Goal: Find contact information: Obtain details needed to contact an individual or organization

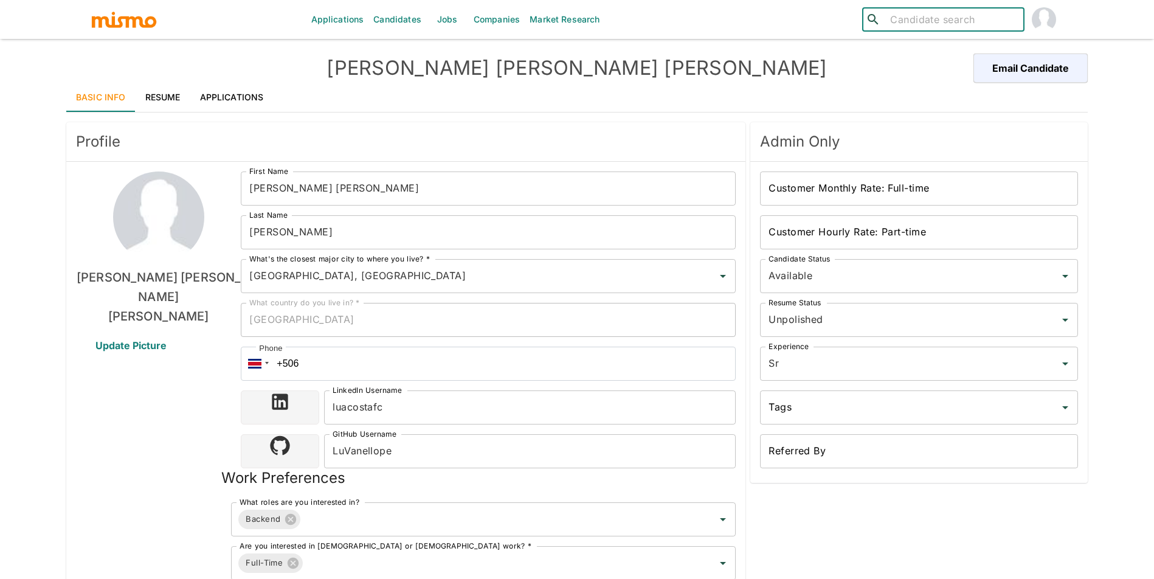
scroll to position [269, 0]
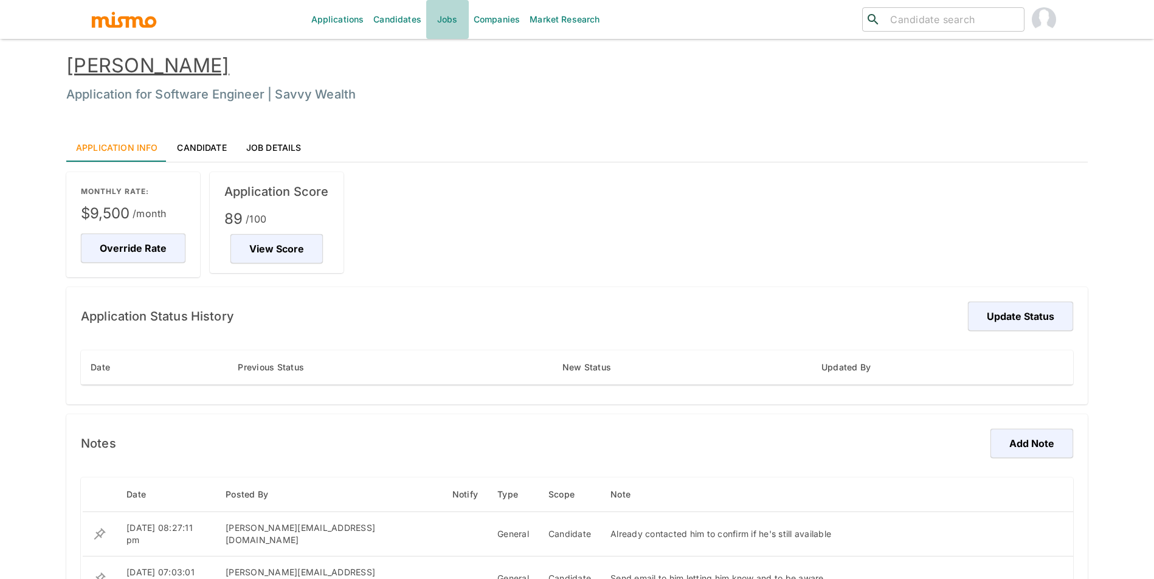
click at [447, 16] on link "Jobs" at bounding box center [447, 19] width 43 height 39
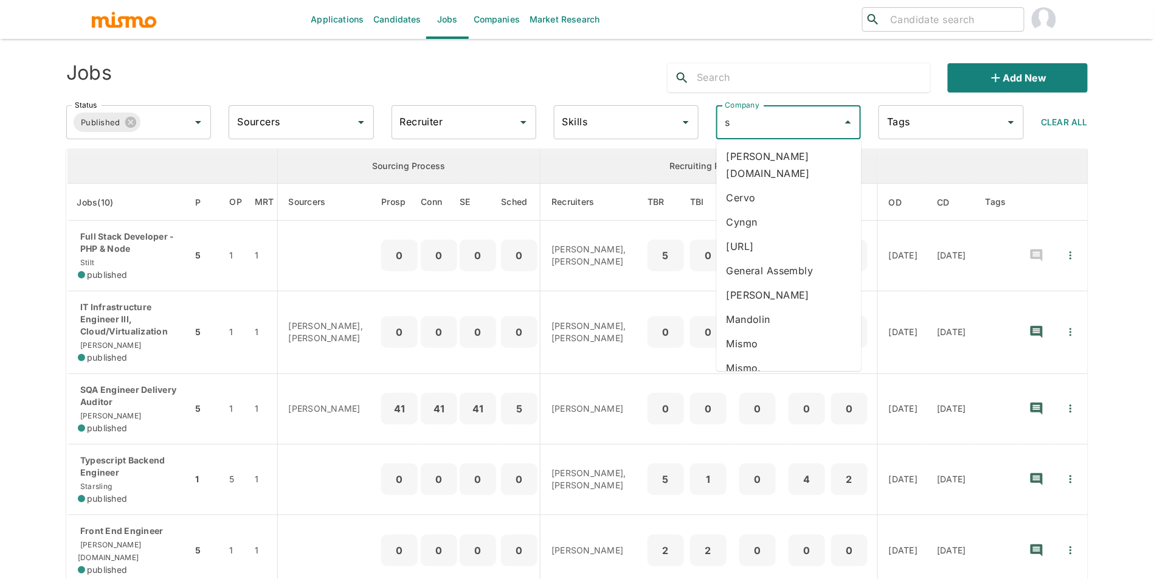
type input "sa"
click at [784, 160] on li "Savvy Wealth" at bounding box center [789, 156] width 145 height 24
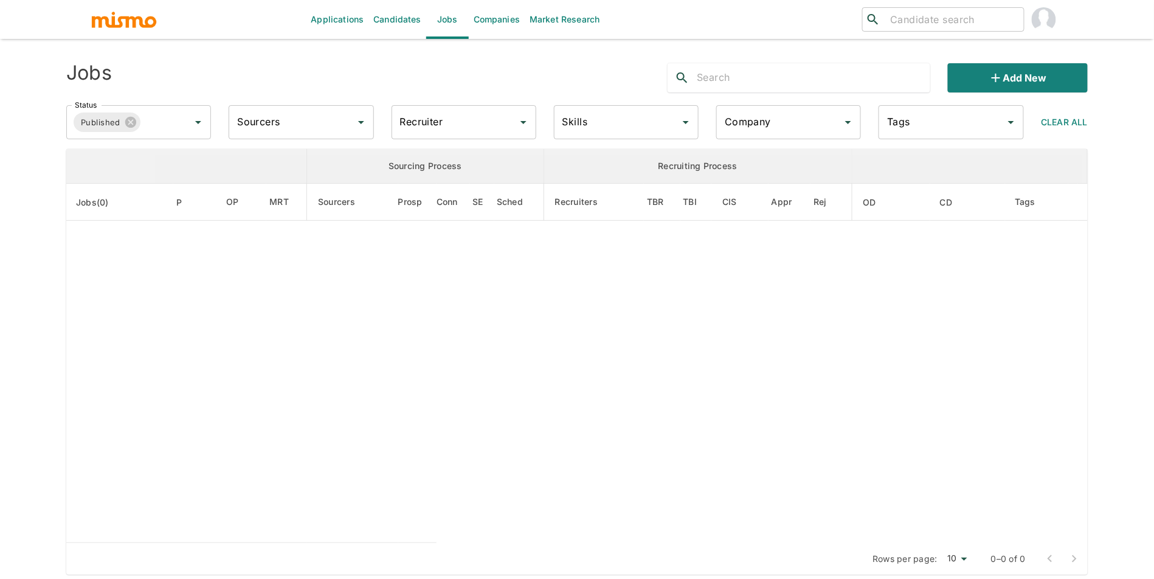
type input "Savvy Wealth"
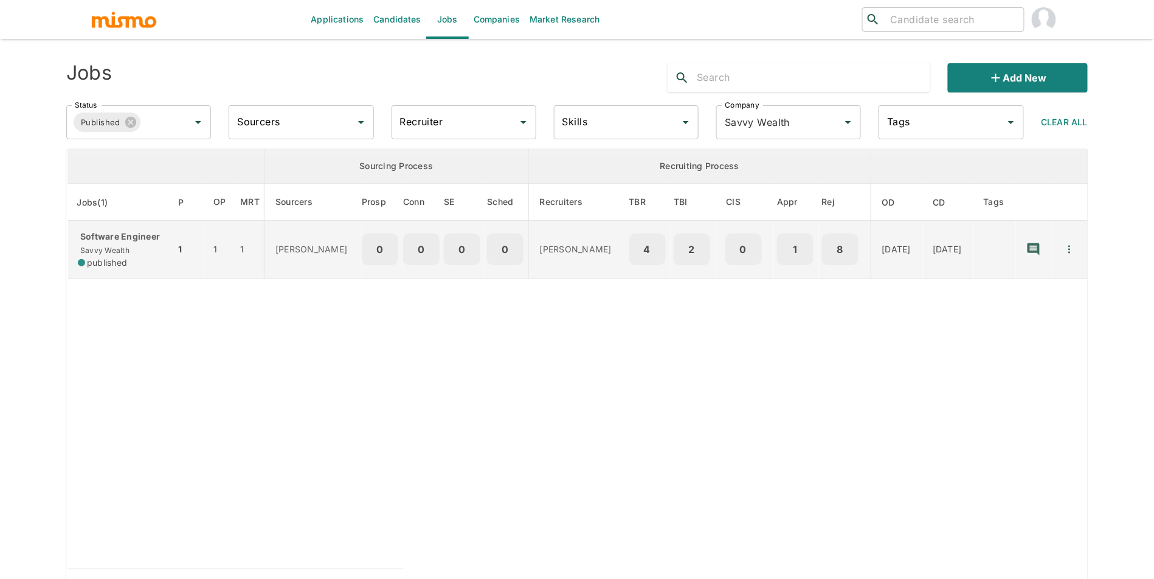
click at [148, 273] on td "Software Engineer Savvy Wealth published" at bounding box center [122, 250] width 108 height 58
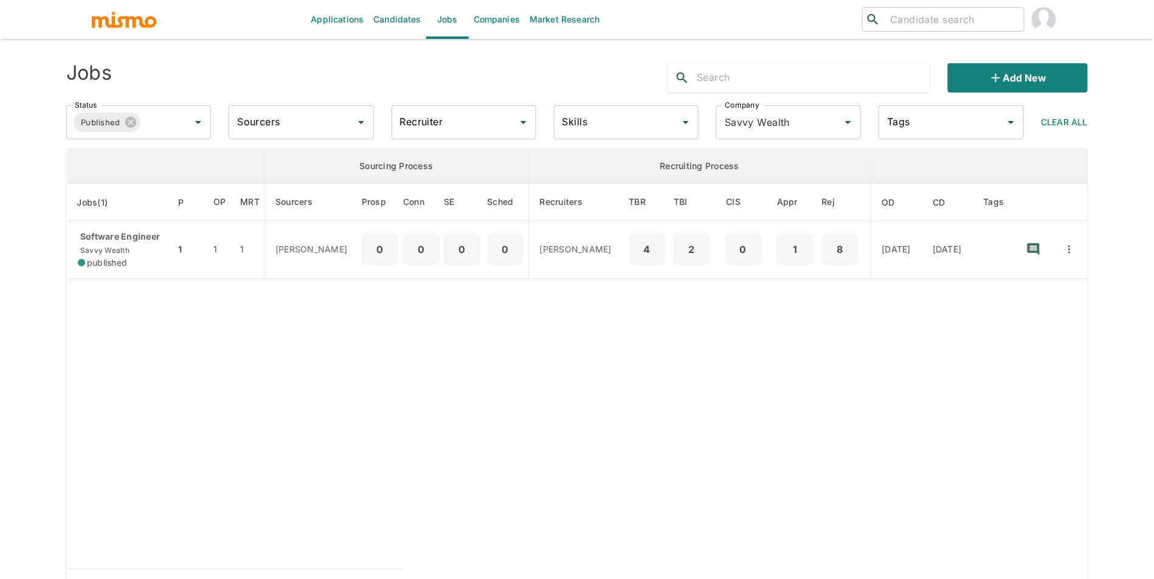
drag, startPoint x: 906, startPoint y: 36, endPoint x: 911, endPoint y: 31, distance: 6.9
click at [908, 33] on div "​ ​" at bounding box center [902, 19] width 324 height 39
click at [914, 29] on div "​ ​" at bounding box center [944, 19] width 162 height 24
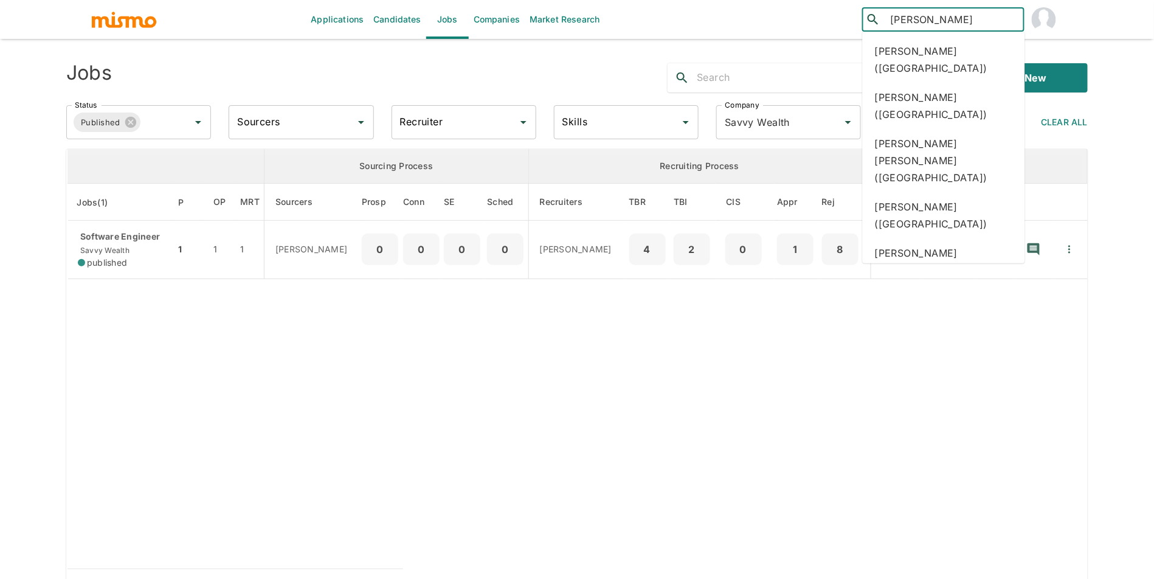
type input "gabriel a"
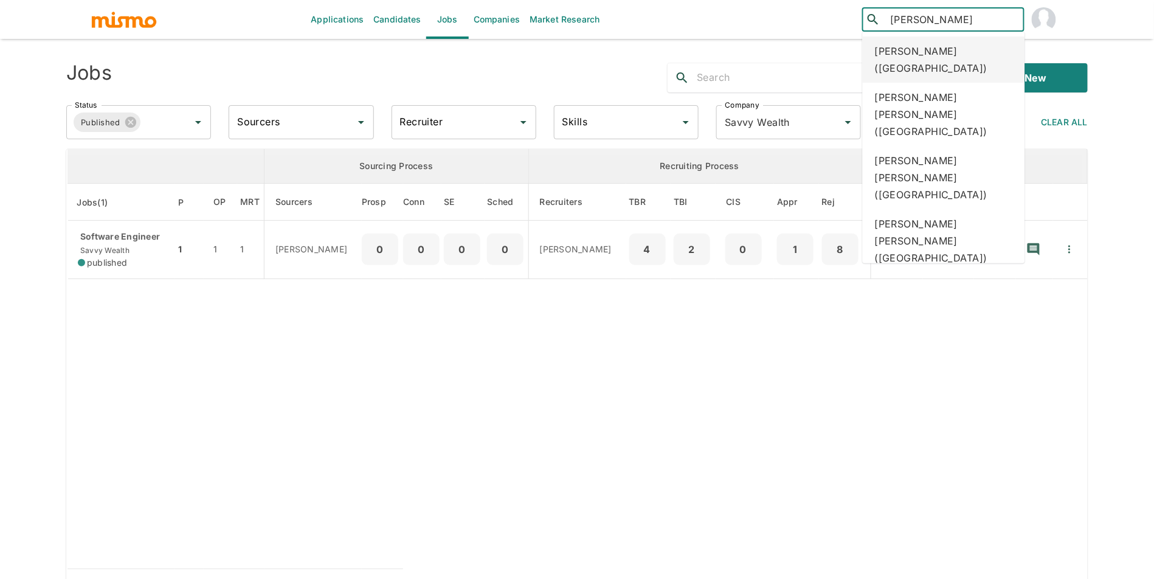
click at [946, 49] on div "Gabriel Azambuja (Brazil)" at bounding box center [944, 59] width 162 height 46
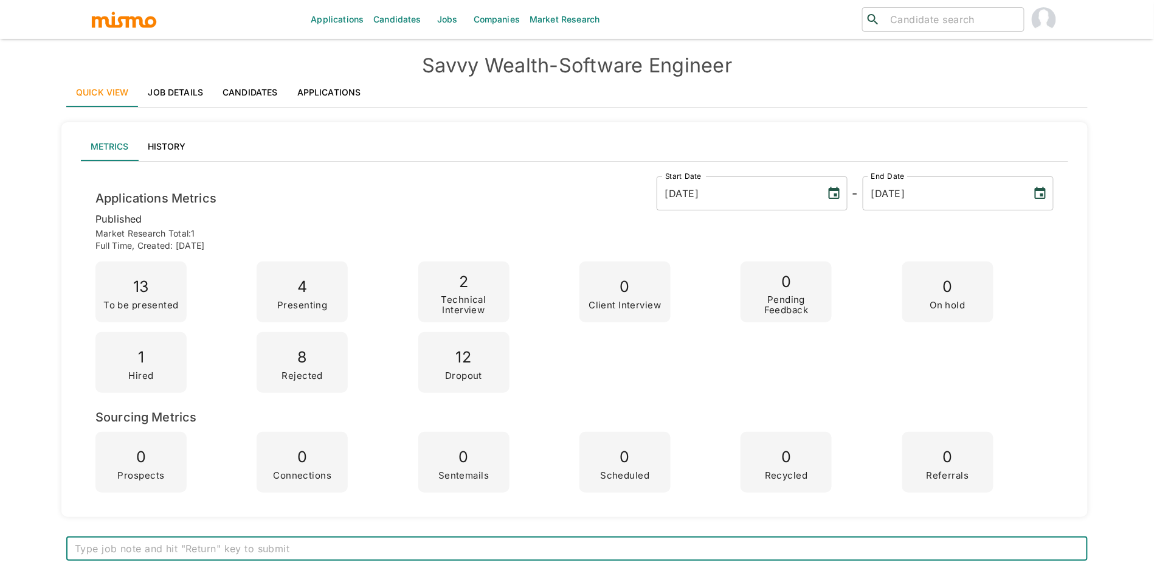
click at [333, 92] on link "Applications" at bounding box center [329, 92] width 83 height 29
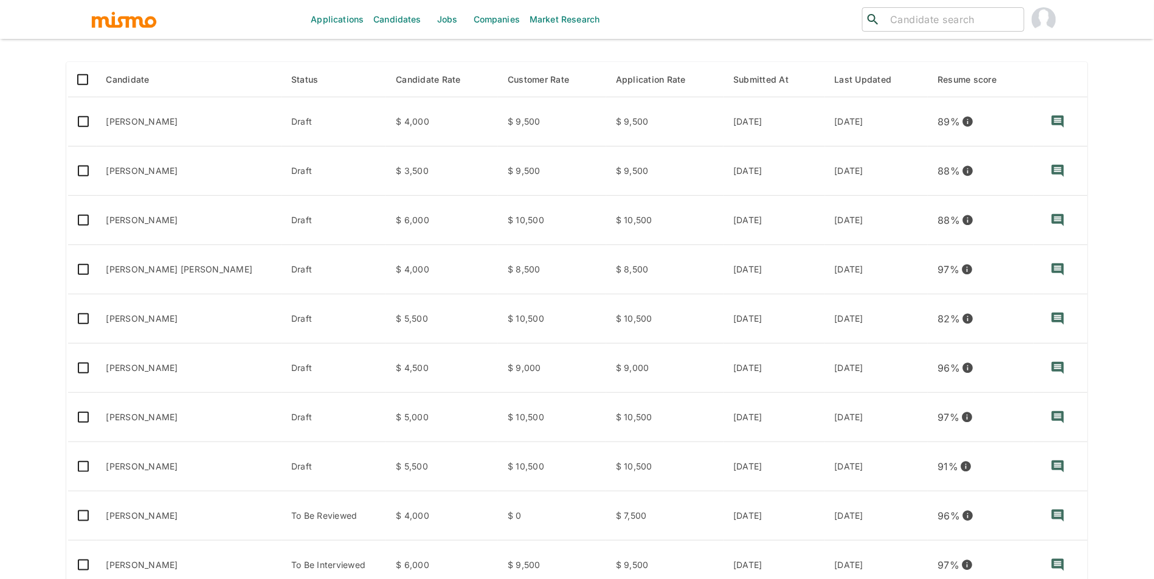
scroll to position [179, 0]
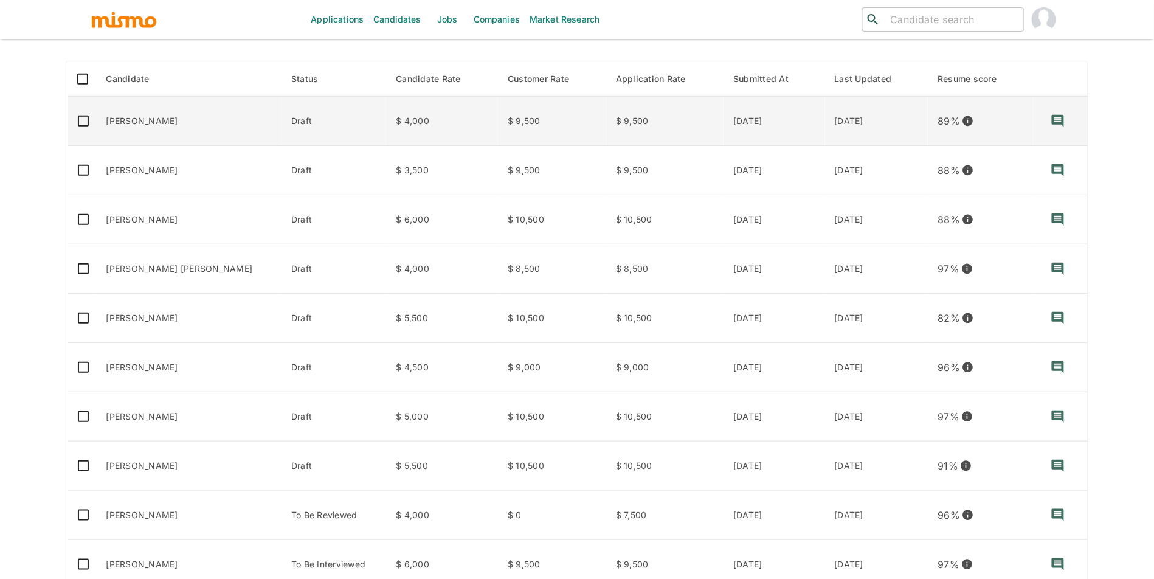
click at [157, 122] on td "Valter Fernandes" at bounding box center [190, 121] width 186 height 49
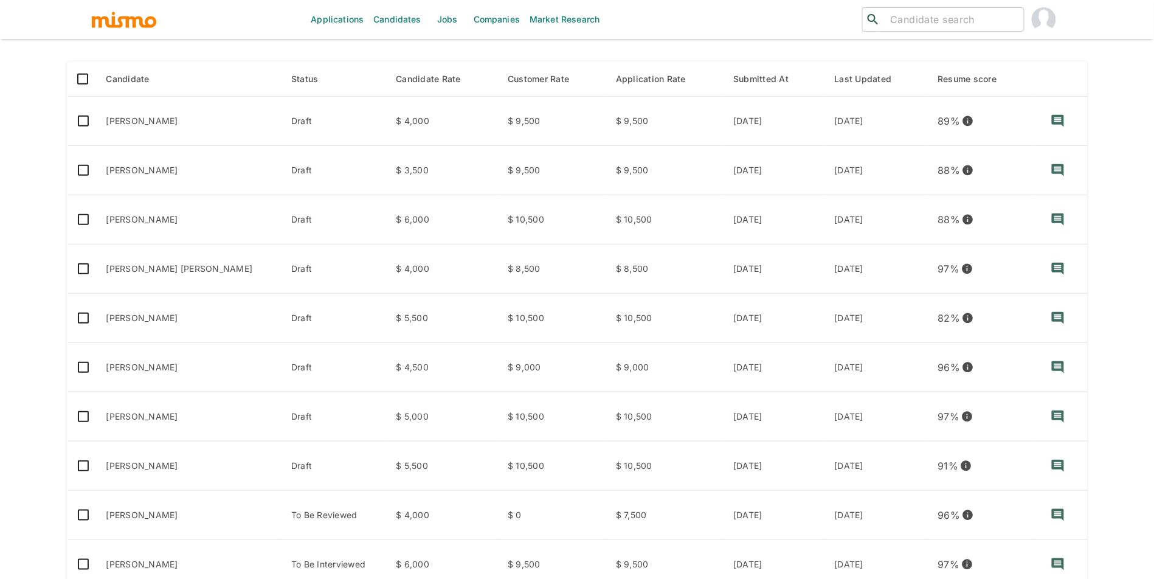
click at [144, 173] on td "Ivan Mazzei" at bounding box center [190, 170] width 186 height 49
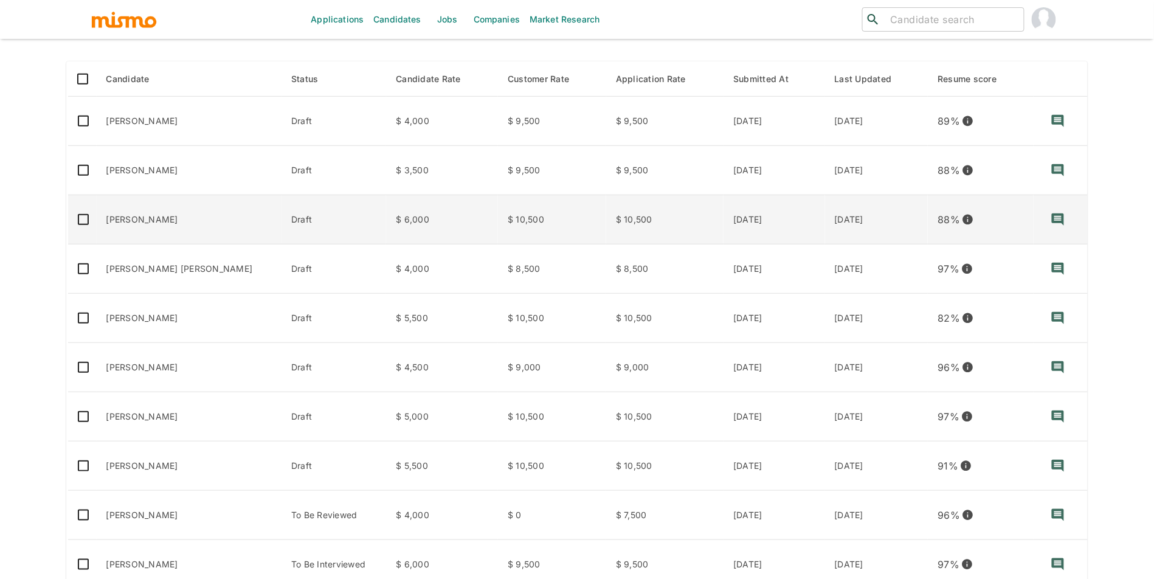
click at [145, 230] on td "Alvaro Palacios" at bounding box center [190, 219] width 186 height 49
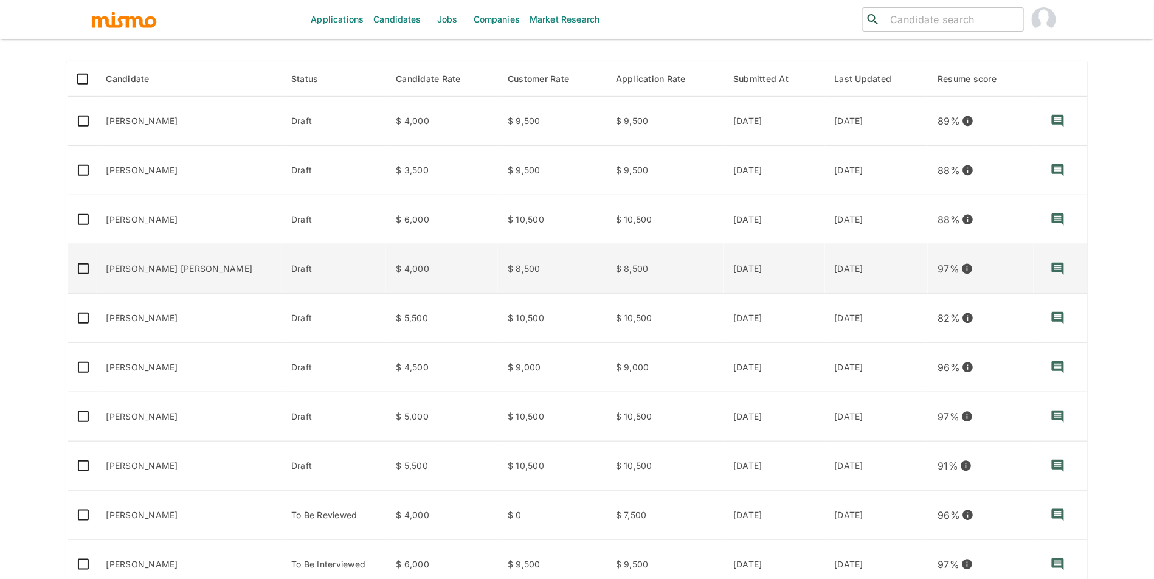
click at [131, 260] on td "Jose Daniel Fuentes" at bounding box center [190, 269] width 186 height 49
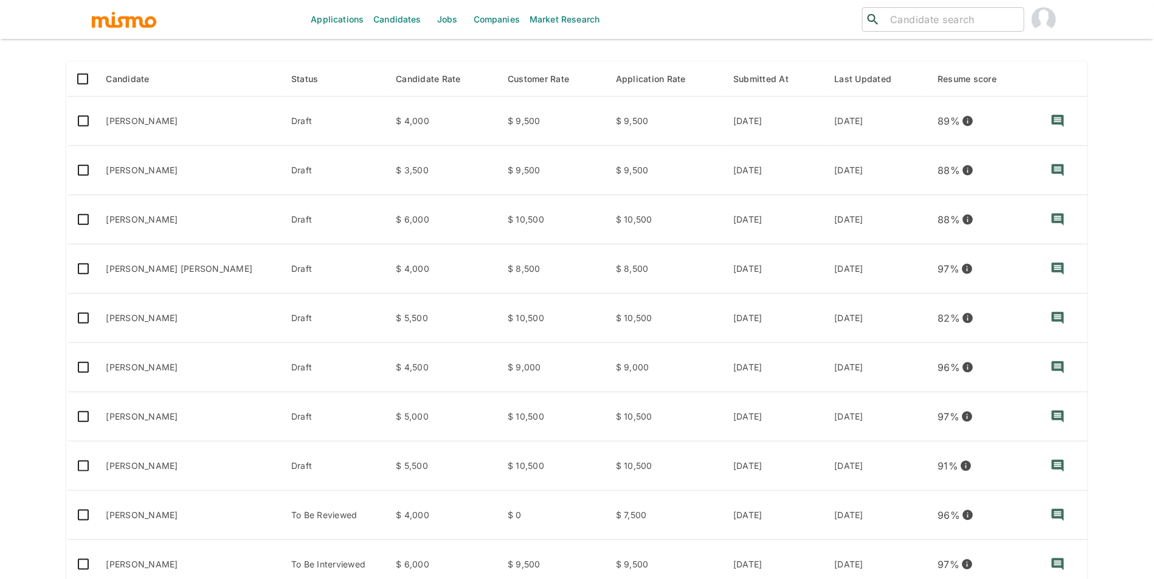
click at [149, 280] on td "Jose Daniel Fuentes" at bounding box center [190, 269] width 186 height 49
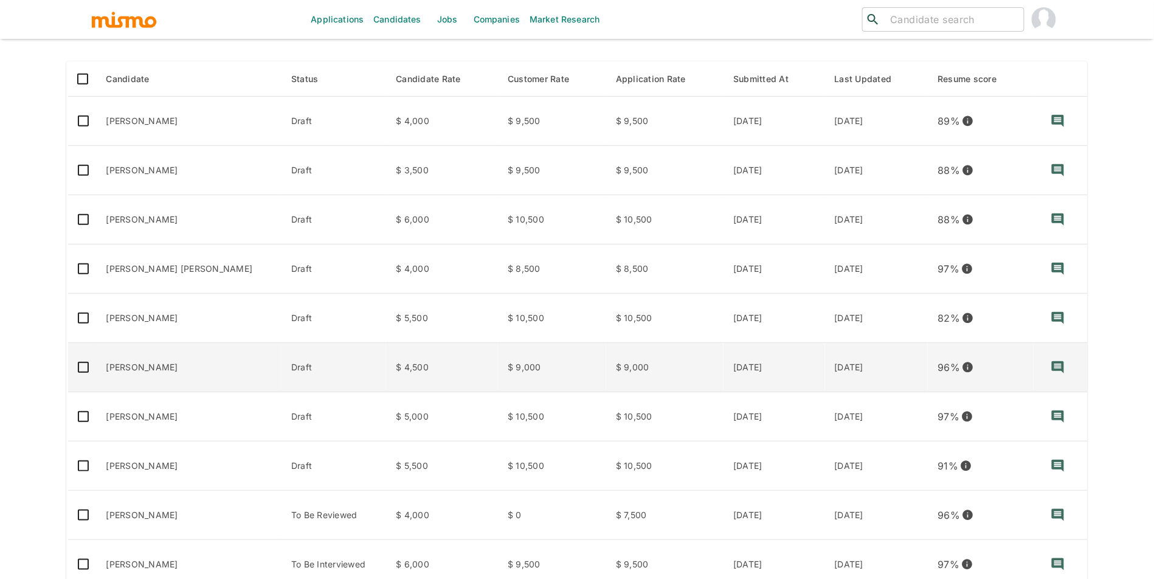
click at [144, 370] on td "Gerald Padgett" at bounding box center [190, 367] width 186 height 49
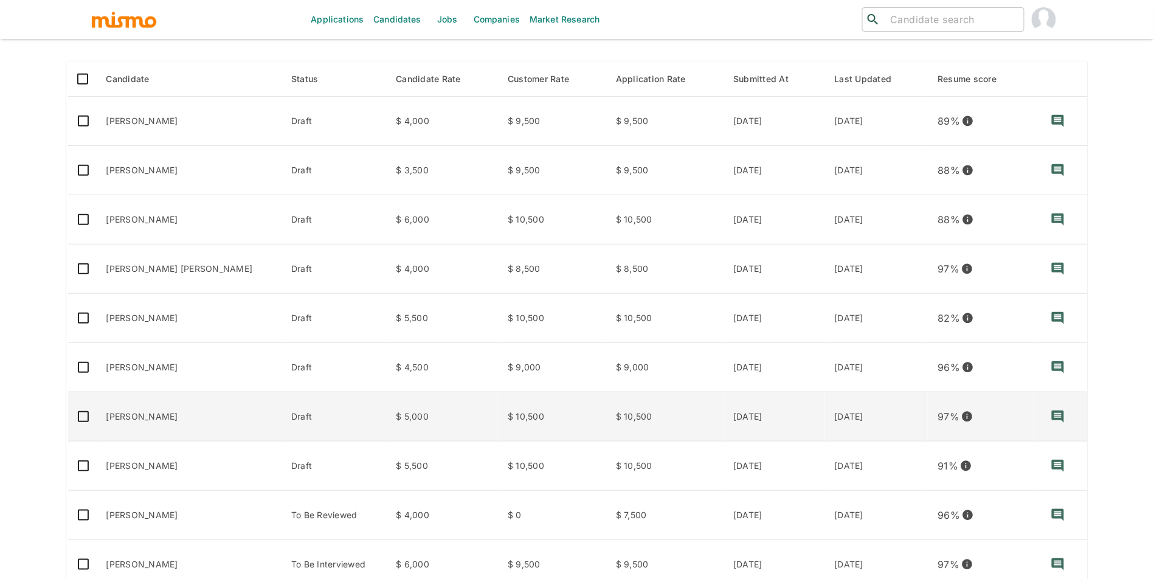
click at [177, 411] on td "Cristopher Palacios" at bounding box center [190, 416] width 186 height 49
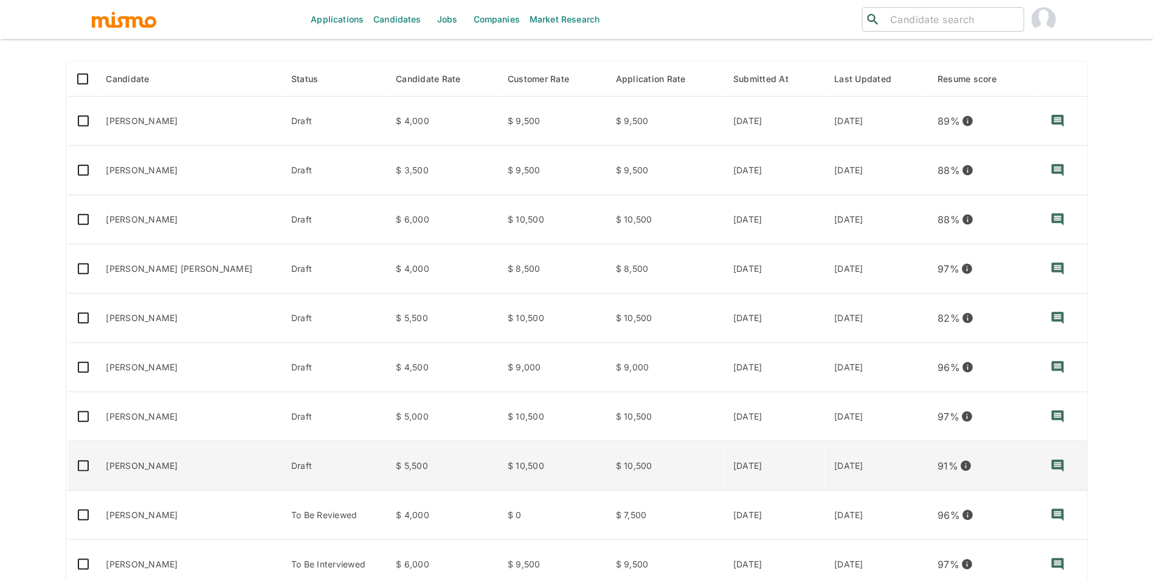
click at [163, 458] on td "Diego Melendez" at bounding box center [190, 466] width 186 height 49
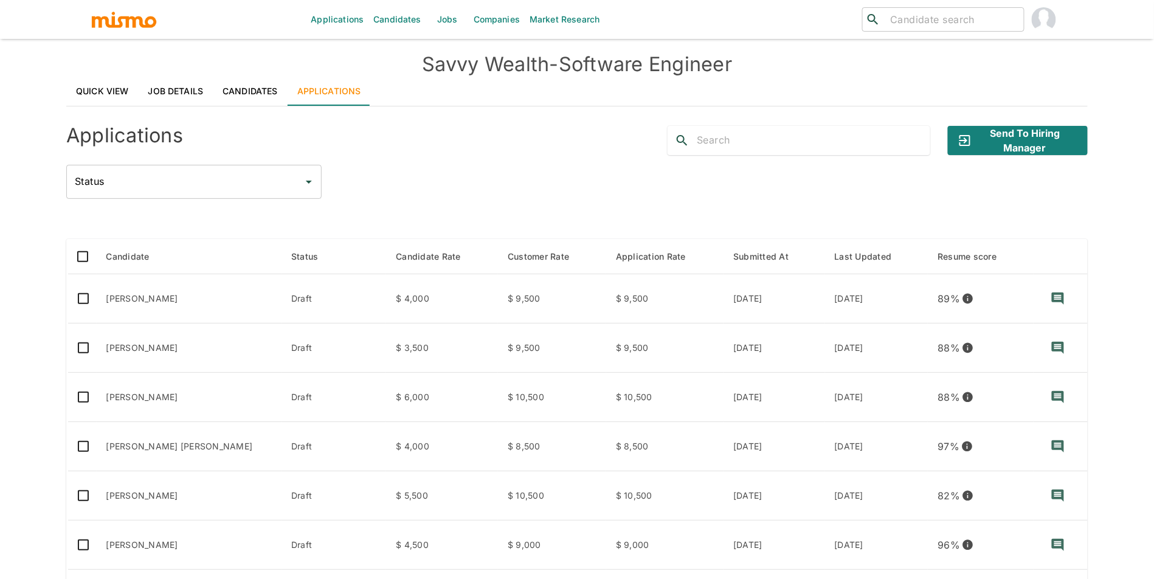
scroll to position [0, 0]
click at [158, 89] on link "Job Details" at bounding box center [176, 92] width 75 height 29
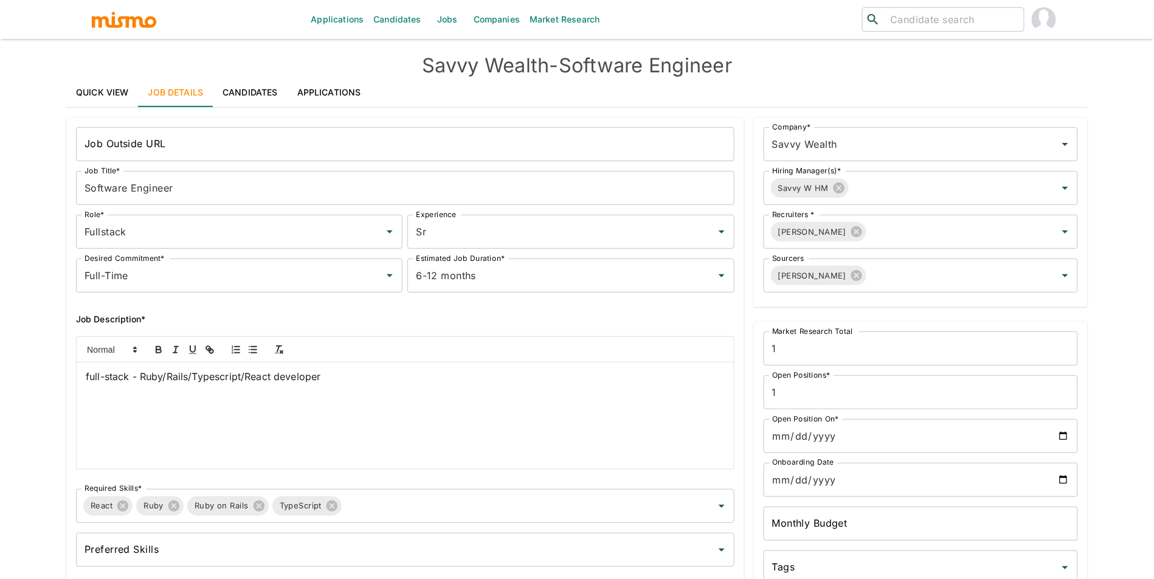
click at [302, 384] on div "full-stack - Ruby/Rails/Typescript/React developer" at bounding box center [406, 416] width 658 height 106
copy span "full-stack - Ruby/Rails/Typescript/React developer"
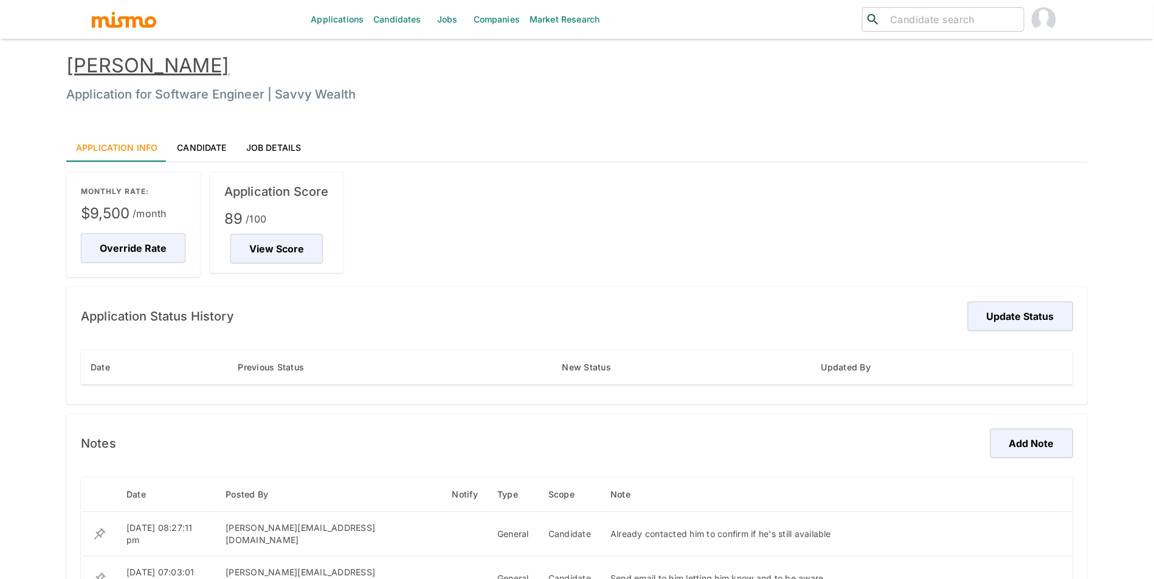
click at [150, 61] on link "[PERSON_NAME]" at bounding box center [147, 66] width 163 height 24
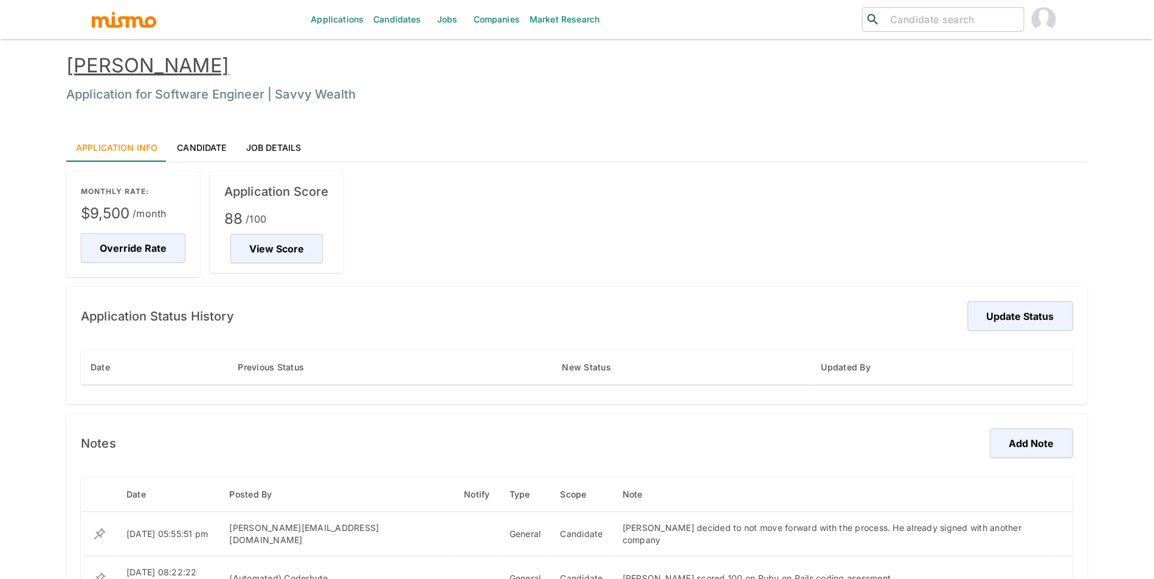
click at [84, 64] on link "[PERSON_NAME]" at bounding box center [147, 66] width 163 height 24
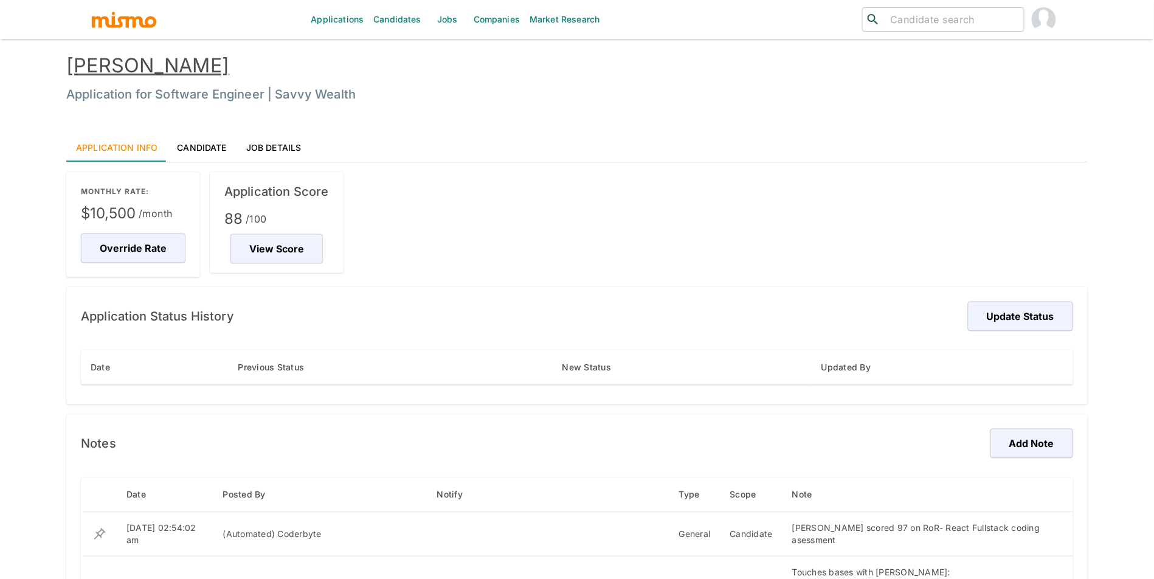
click at [96, 59] on link "Alvaro Palacios" at bounding box center [147, 66] width 163 height 24
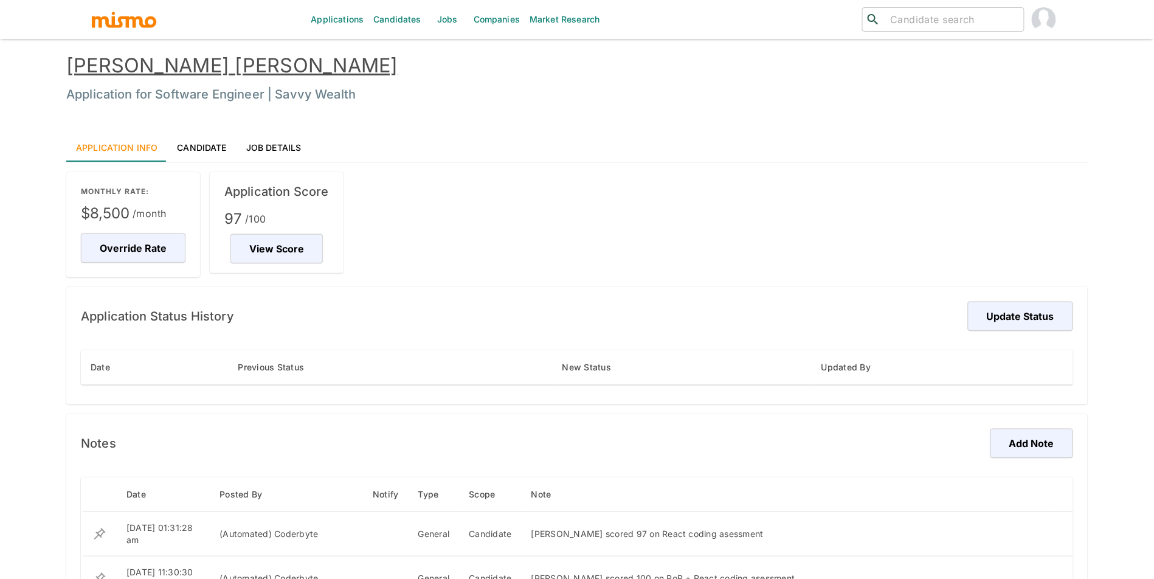
click at [240, 63] on link "[PERSON_NAME] [PERSON_NAME]" at bounding box center [232, 66] width 332 height 24
click at [217, 69] on link "Jose Daniel Fuentes" at bounding box center [232, 66] width 332 height 24
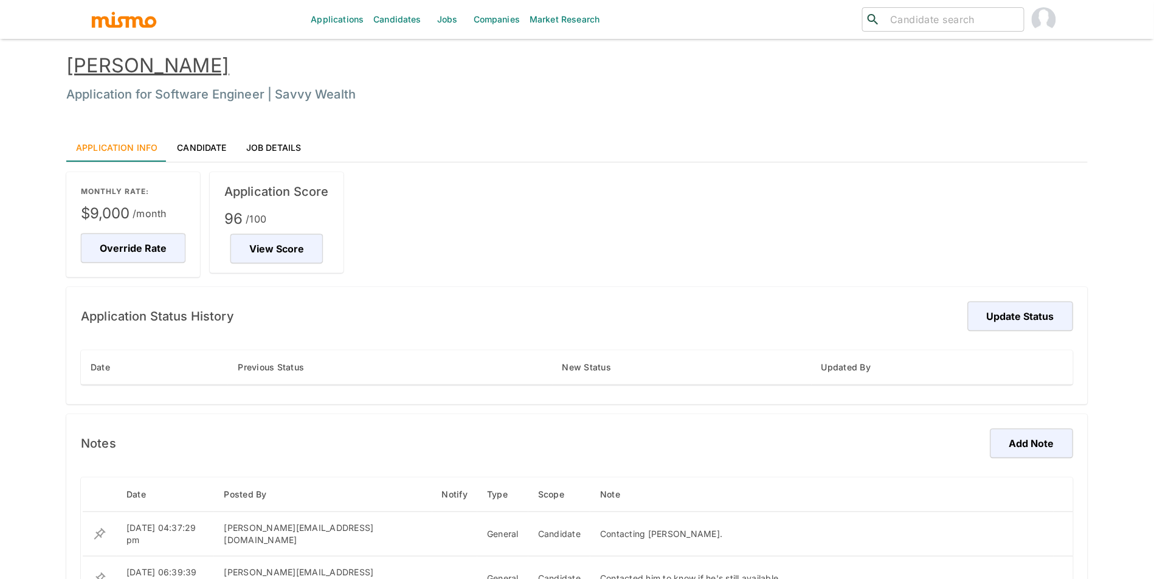
click at [193, 57] on link "Gerald Padgett" at bounding box center [147, 66] width 163 height 24
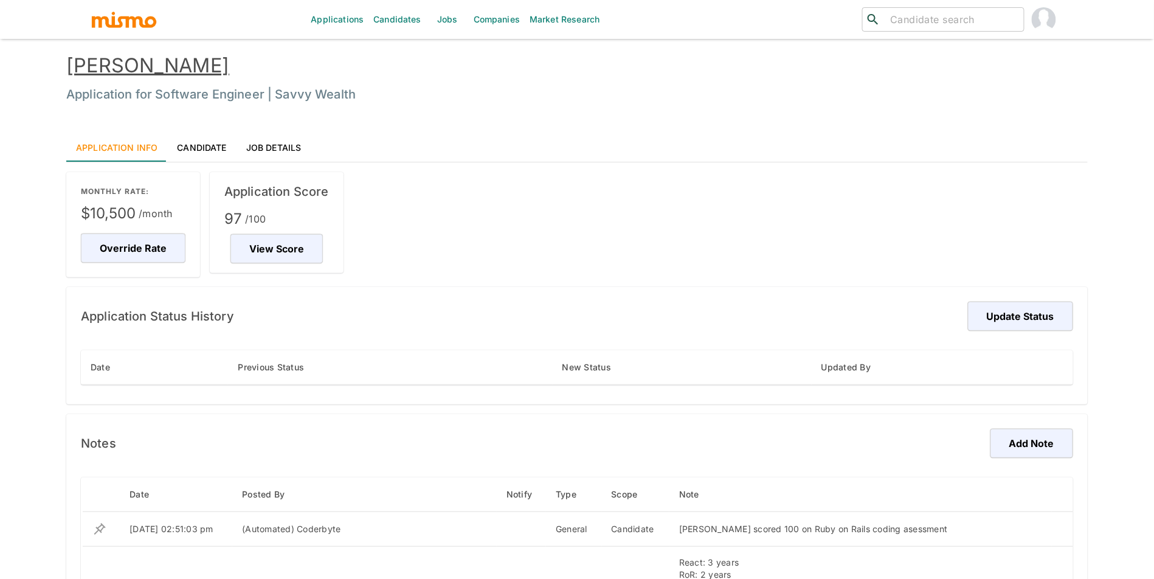
click at [212, 64] on link "Cristopher Palacios" at bounding box center [147, 66] width 163 height 24
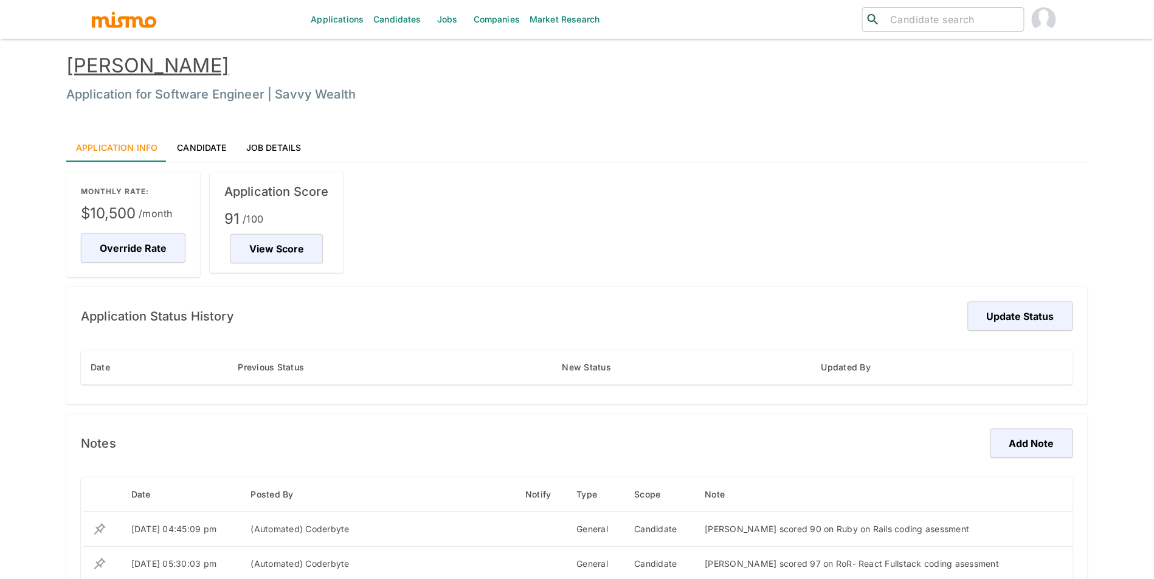
click at [184, 49] on div "[PERSON_NAME] Application for Software Engineer | Savvy Wealth" at bounding box center [565, 68] width 1046 height 79
click at [176, 58] on link "[PERSON_NAME]" at bounding box center [147, 66] width 163 height 24
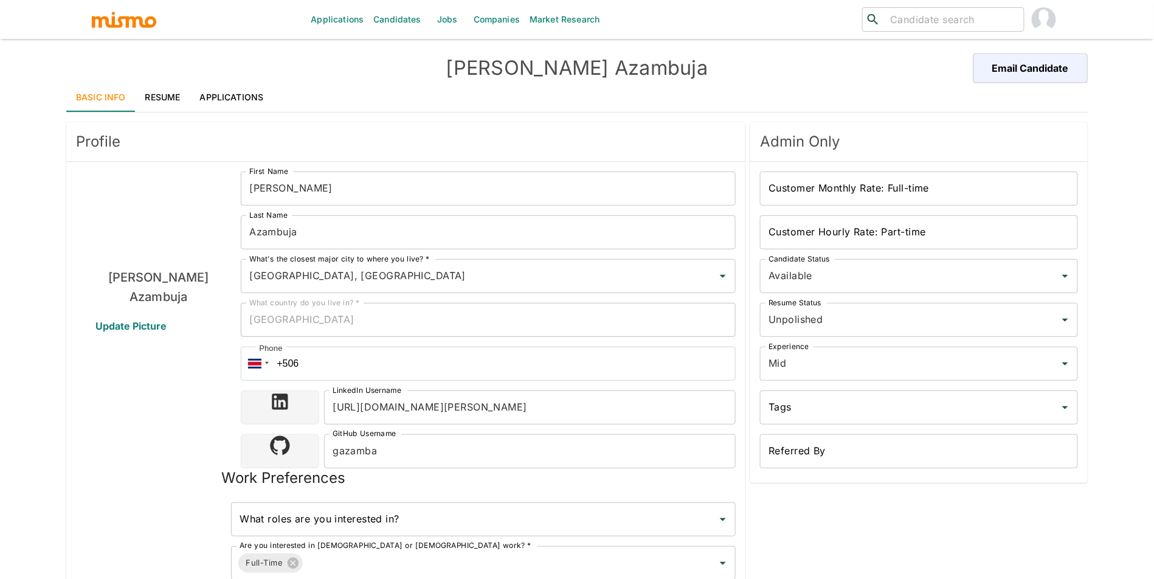
click at [433, 19] on link "Jobs" at bounding box center [447, 19] width 43 height 39
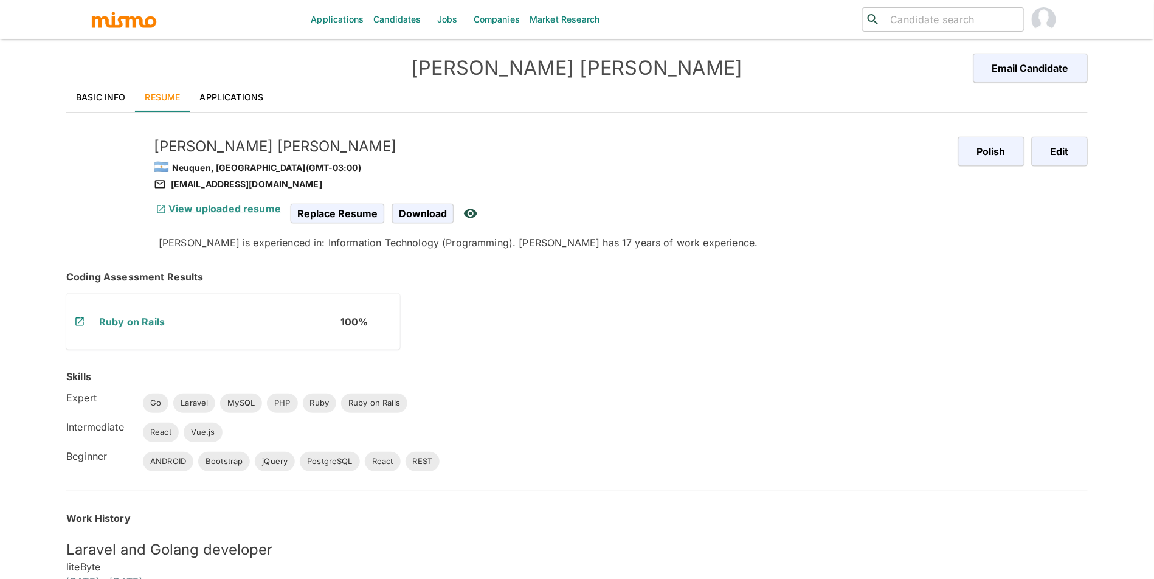
click at [218, 184] on div "ynventa@gmail.com" at bounding box center [551, 184] width 795 height 15
copy div "ynventa@gmail.com"
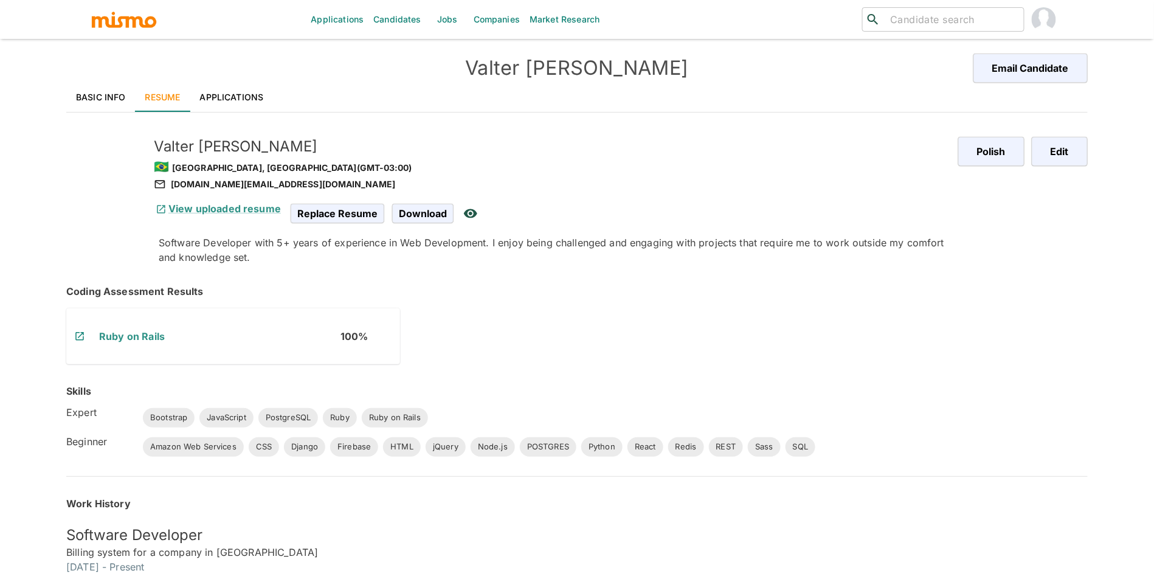
click at [220, 182] on div "[DOMAIN_NAME][EMAIL_ADDRESS][DOMAIN_NAME]" at bounding box center [551, 184] width 795 height 15
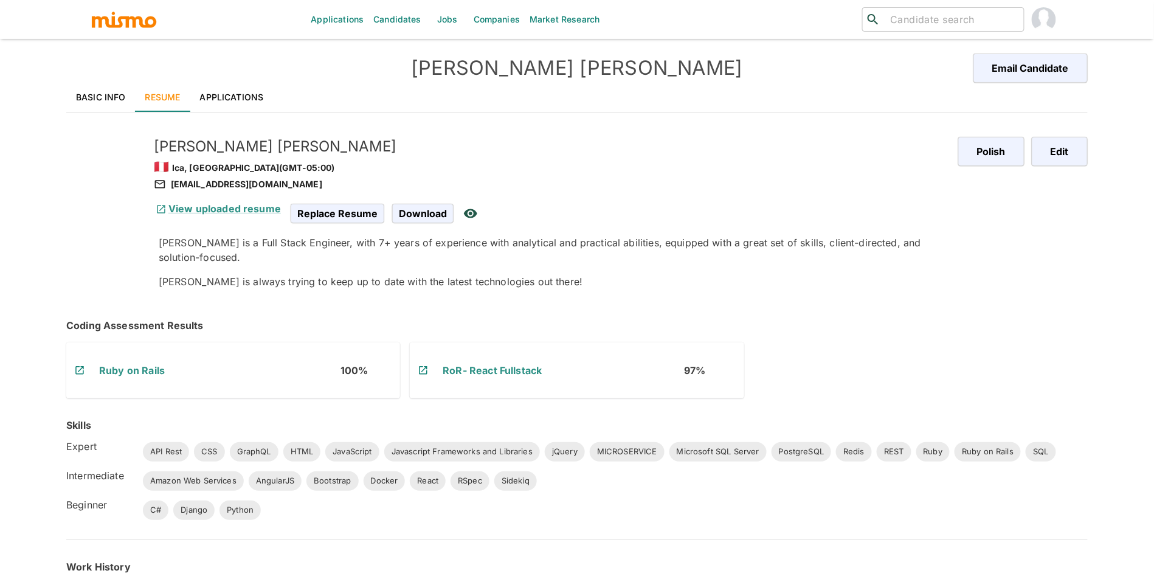
click at [222, 182] on div "apalacioscarrillo@gmail.com" at bounding box center [551, 184] width 795 height 15
copy div "apalacioscarrillo@gmail.com"
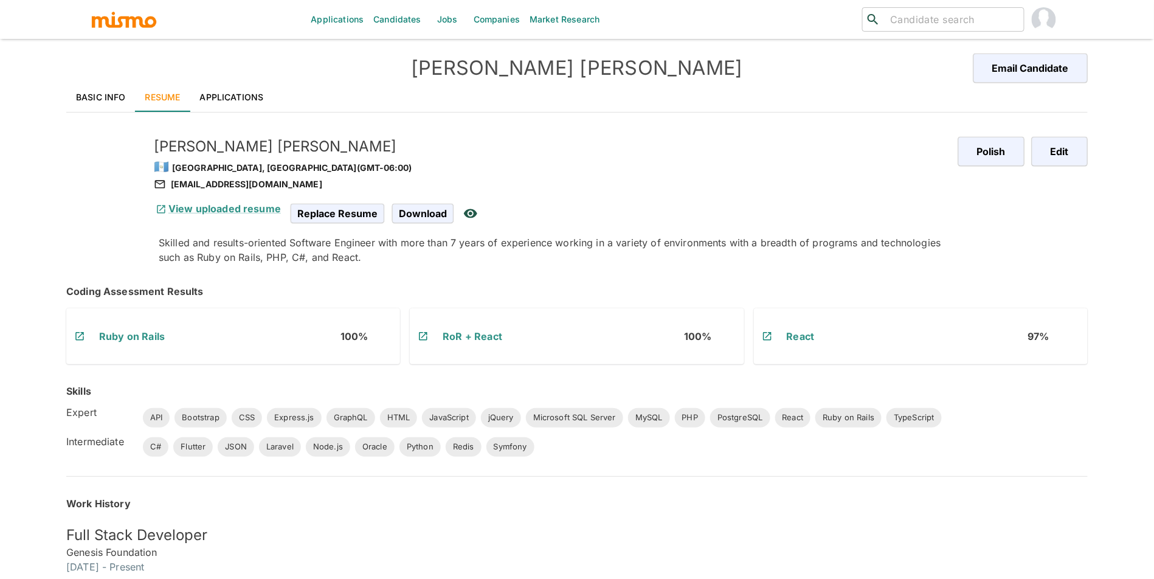
click at [231, 187] on div "jfdanielgutierrez@gmail.com" at bounding box center [551, 184] width 795 height 15
copy div "jfdanielgutierrez@gmail.com"
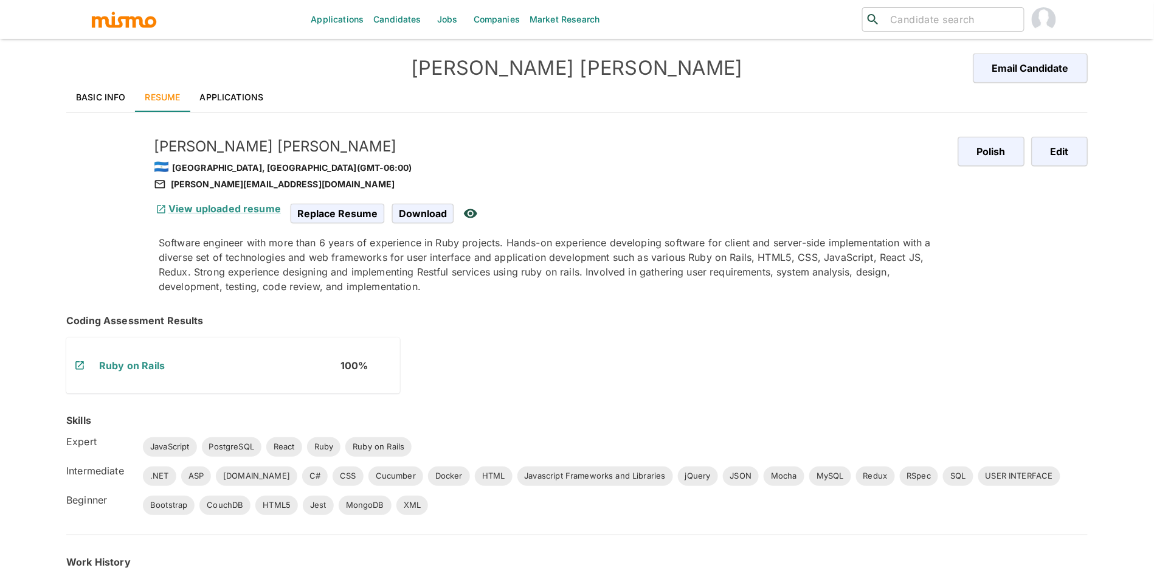
click at [241, 187] on div "padgett.gerald93@gmail.com" at bounding box center [551, 184] width 795 height 15
copy div "padgett.gerald93@gmail.com"
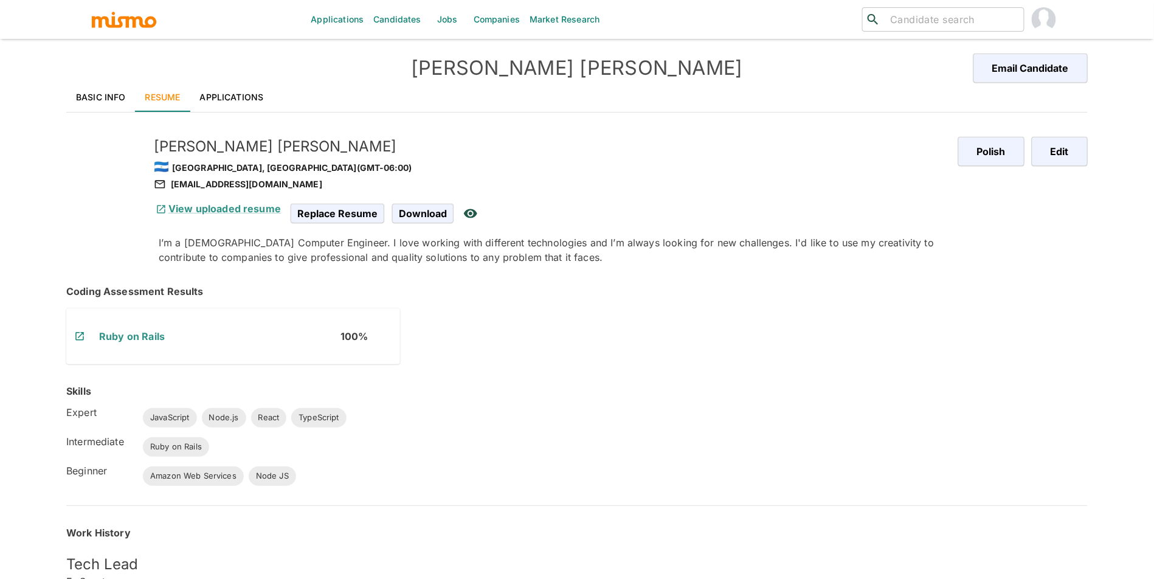
click at [218, 189] on div "[EMAIL_ADDRESS][DOMAIN_NAME]" at bounding box center [551, 184] width 795 height 15
copy div "[EMAIL_ADDRESS][DOMAIN_NAME]"
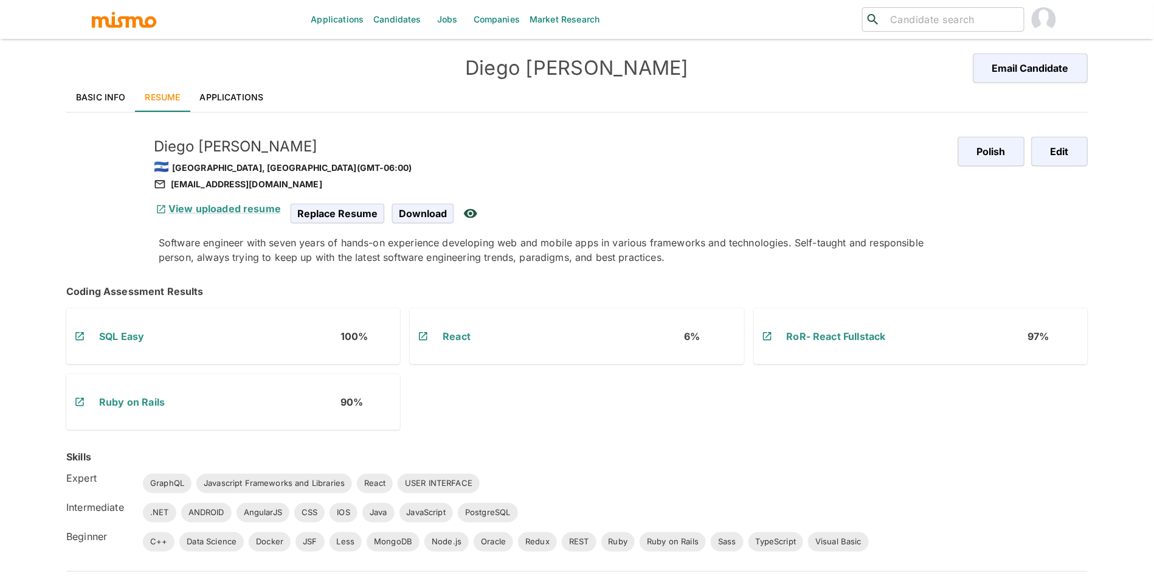
click at [243, 186] on div "[EMAIL_ADDRESS][DOMAIN_NAME]" at bounding box center [551, 184] width 795 height 15
copy div "[EMAIL_ADDRESS][DOMAIN_NAME]"
click at [85, 105] on link "Basic Info" at bounding box center [100, 97] width 69 height 29
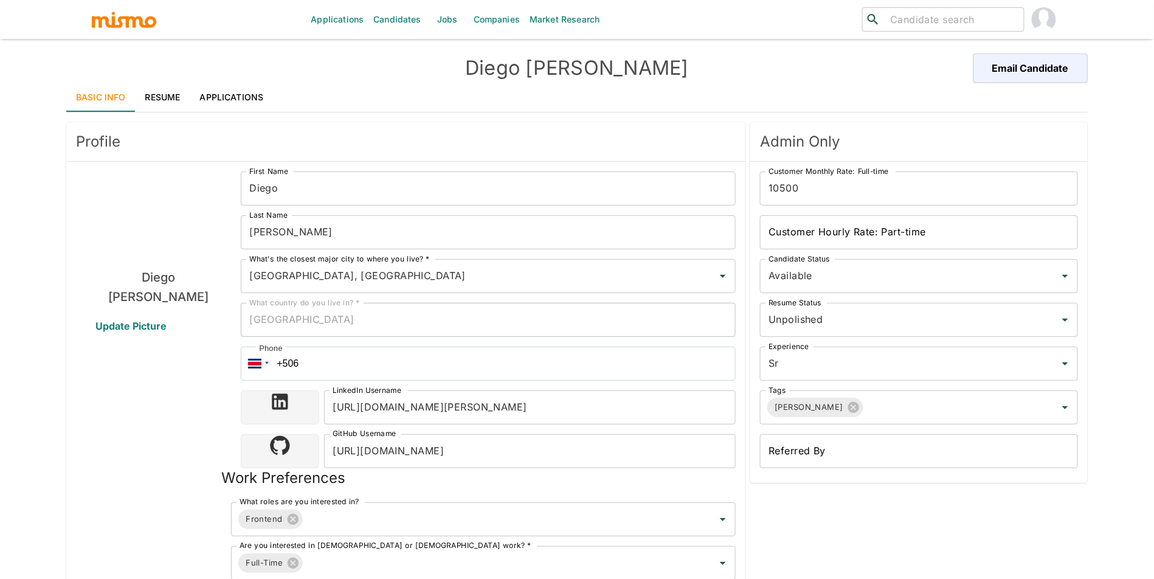
type input "[GEOGRAPHIC_DATA], [GEOGRAPHIC_DATA]"
type input "USD"
type input "2 weeks"
type input "Available"
type input "Unpolished"
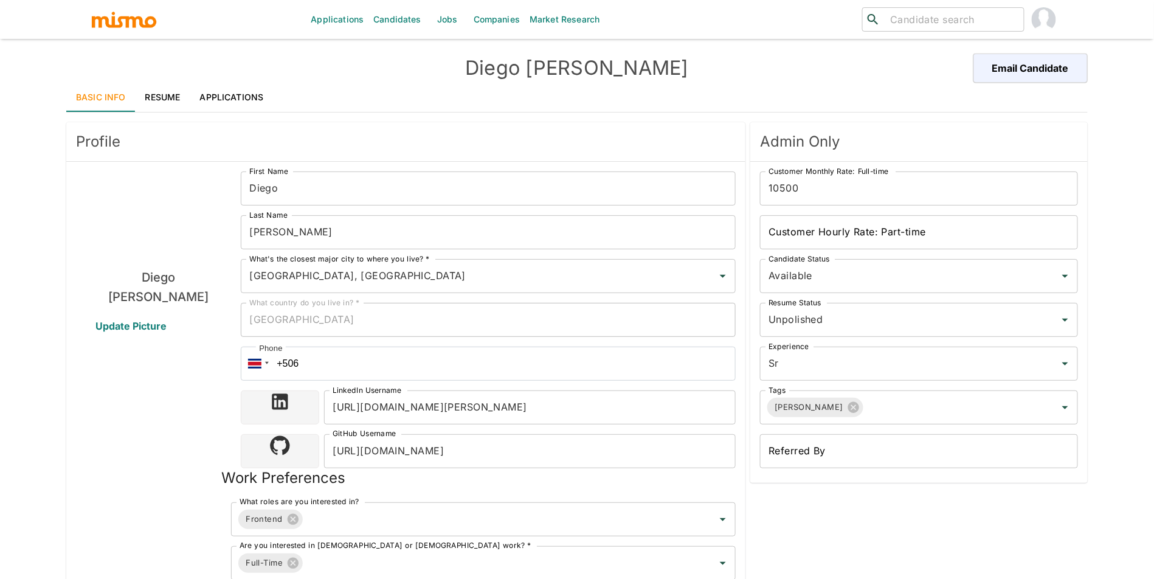
type input "Sr"
